Goal: Navigation & Orientation: Find specific page/section

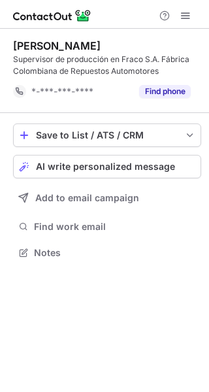
scroll to position [243, 209]
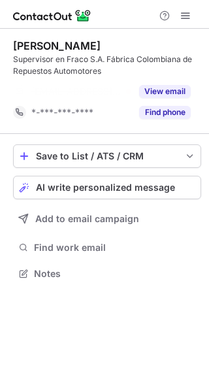
scroll to position [243, 209]
